Goal: Information Seeking & Learning: Check status

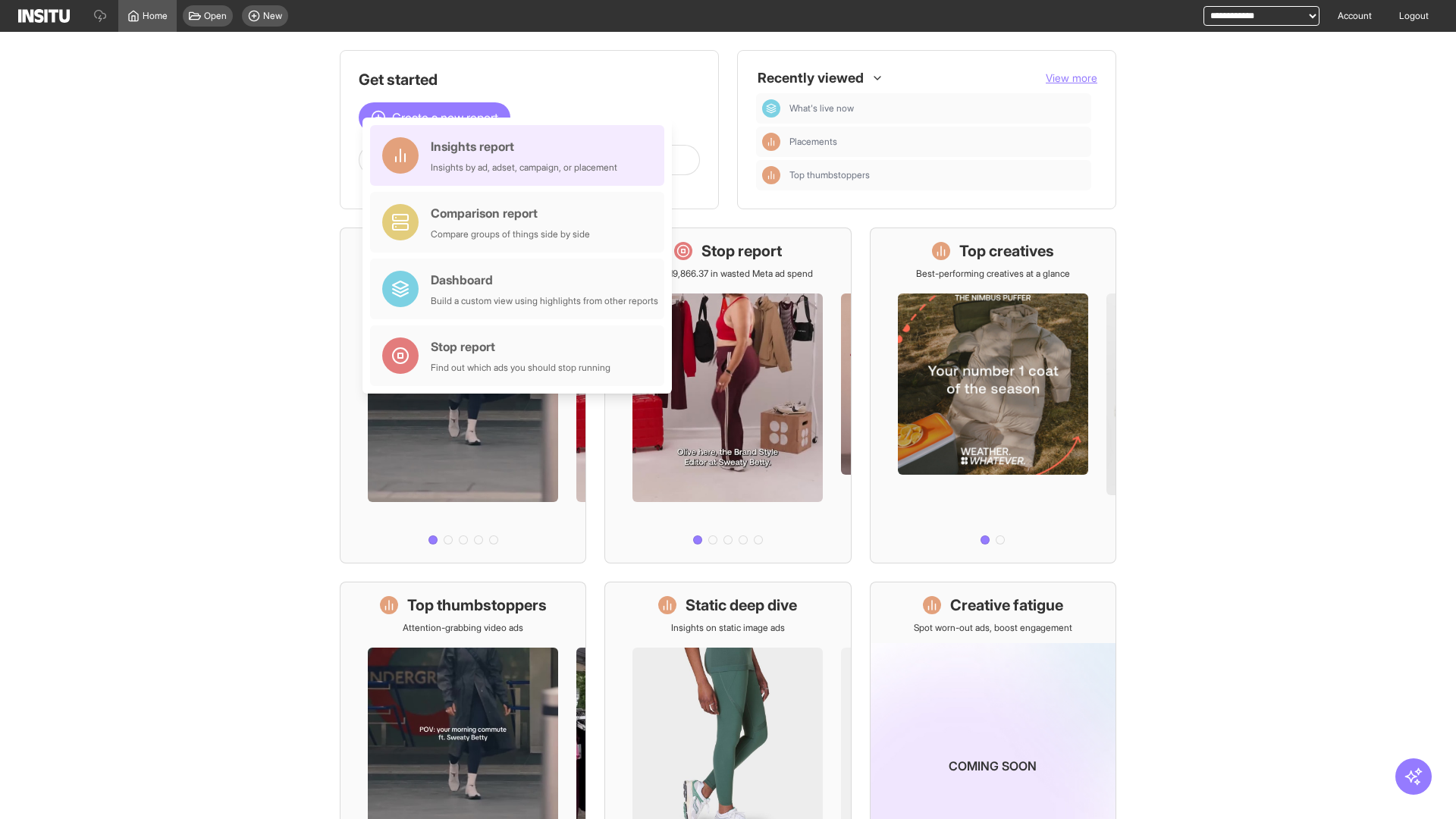
click at [521, 155] on div "Insights report Insights by ad, adset, campaign, or placement" at bounding box center [523, 156] width 186 height 37
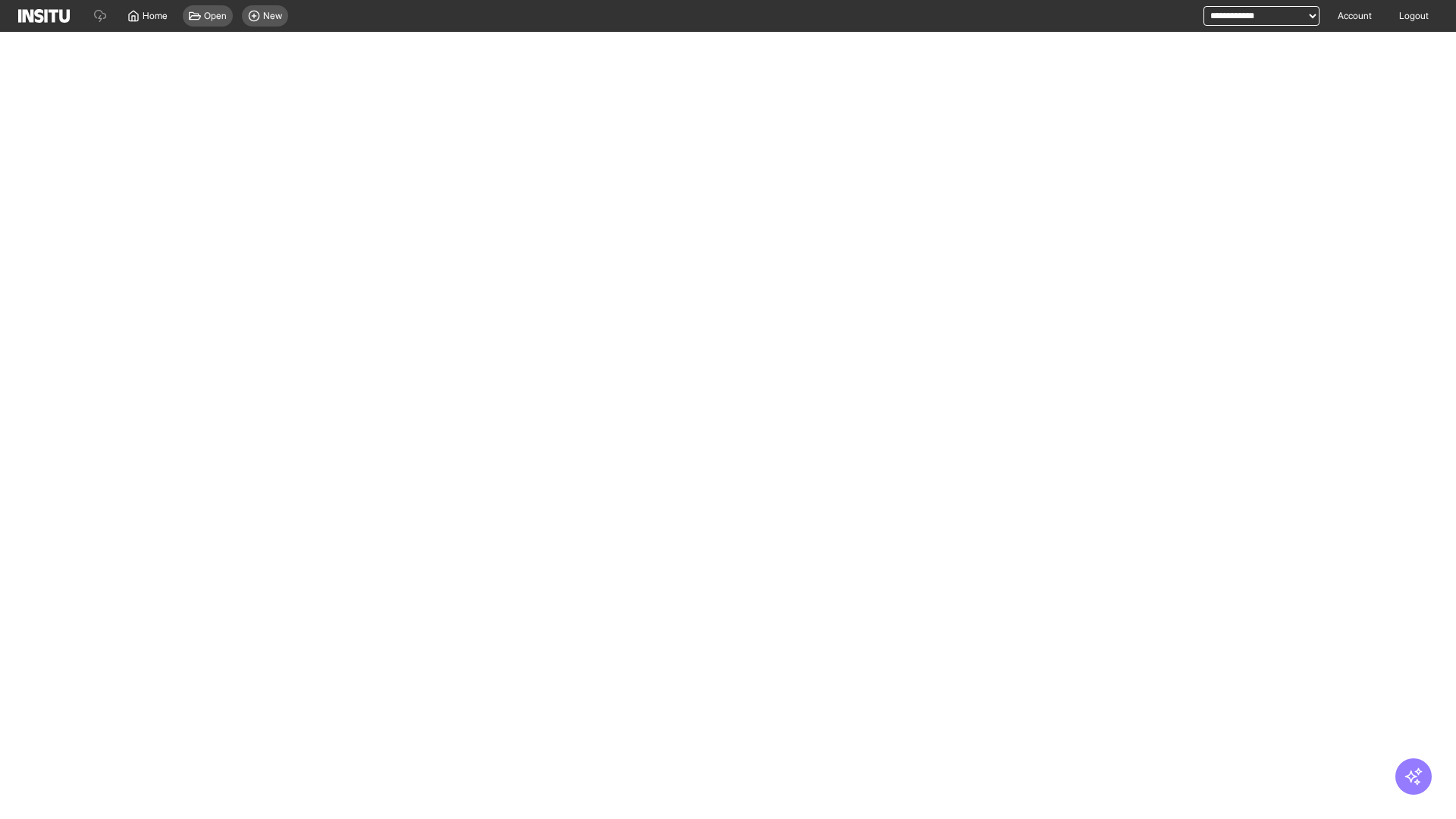
select select "**"
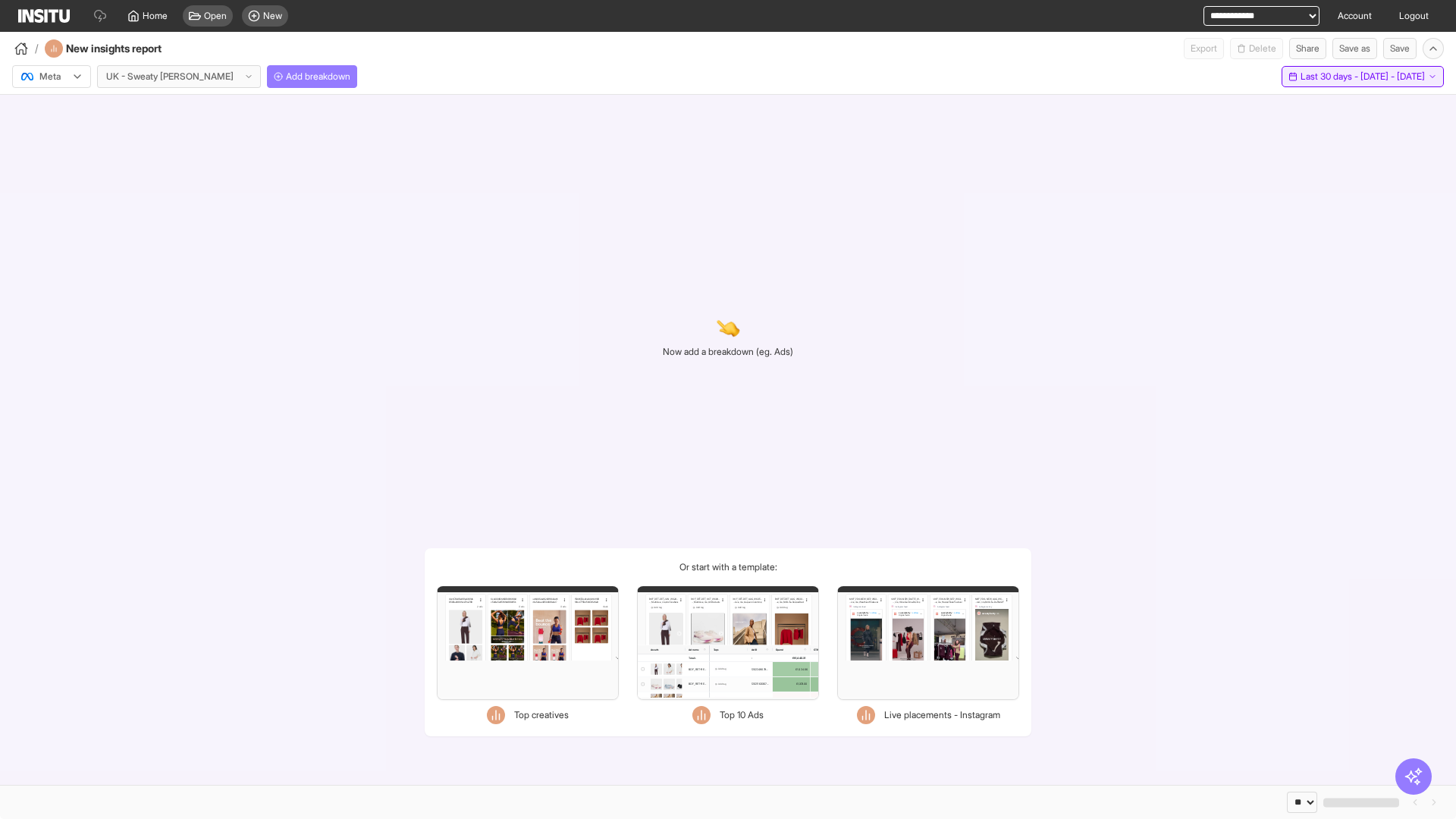
click at [1328, 76] on span "Last 30 days - [DATE] - [DATE]" at bounding box center [1363, 76] width 125 height 12
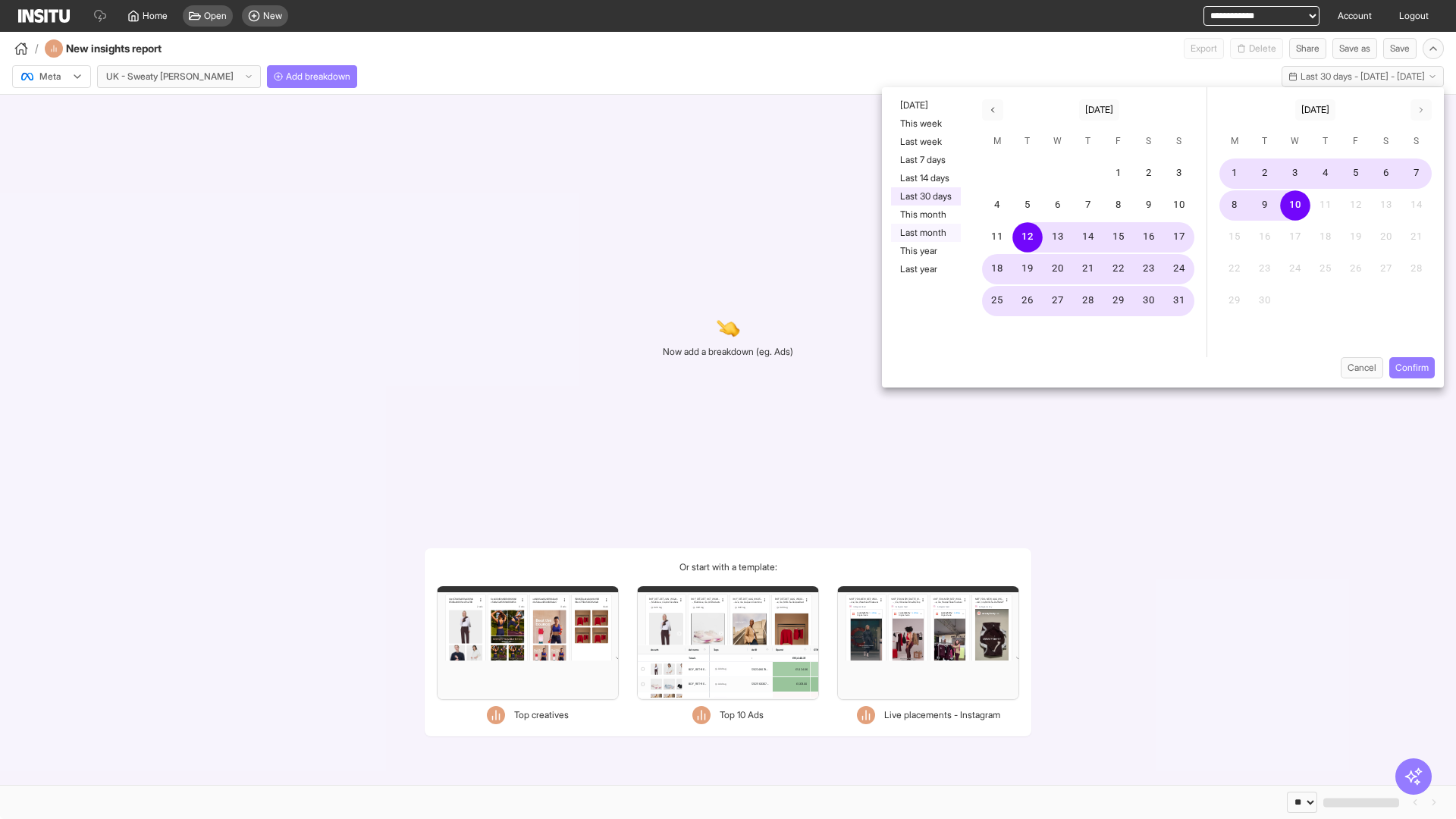
click at [925, 233] on button "Last month" at bounding box center [926, 233] width 70 height 18
